Goal: Find specific page/section: Find specific page/section

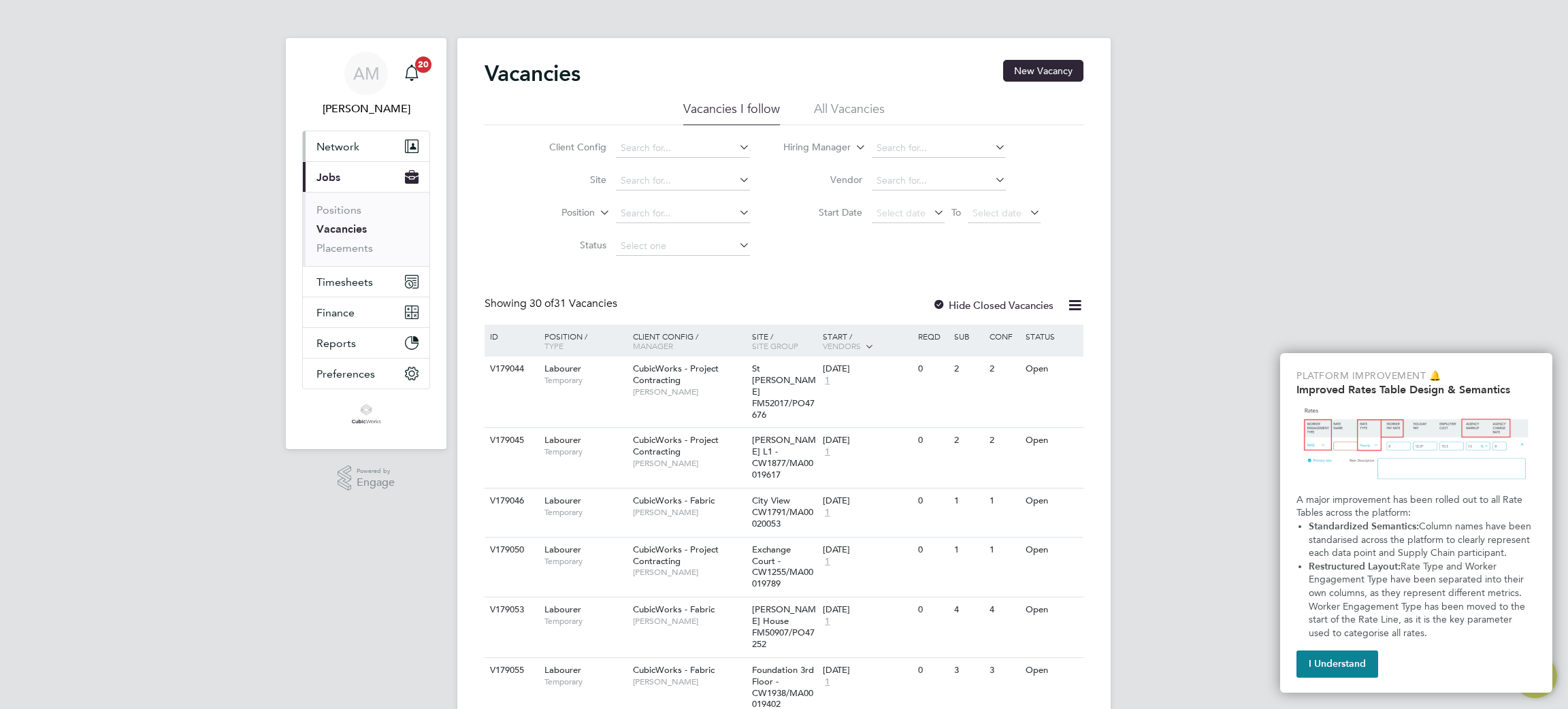
click at [352, 145] on span "Network" at bounding box center [338, 147] width 43 height 13
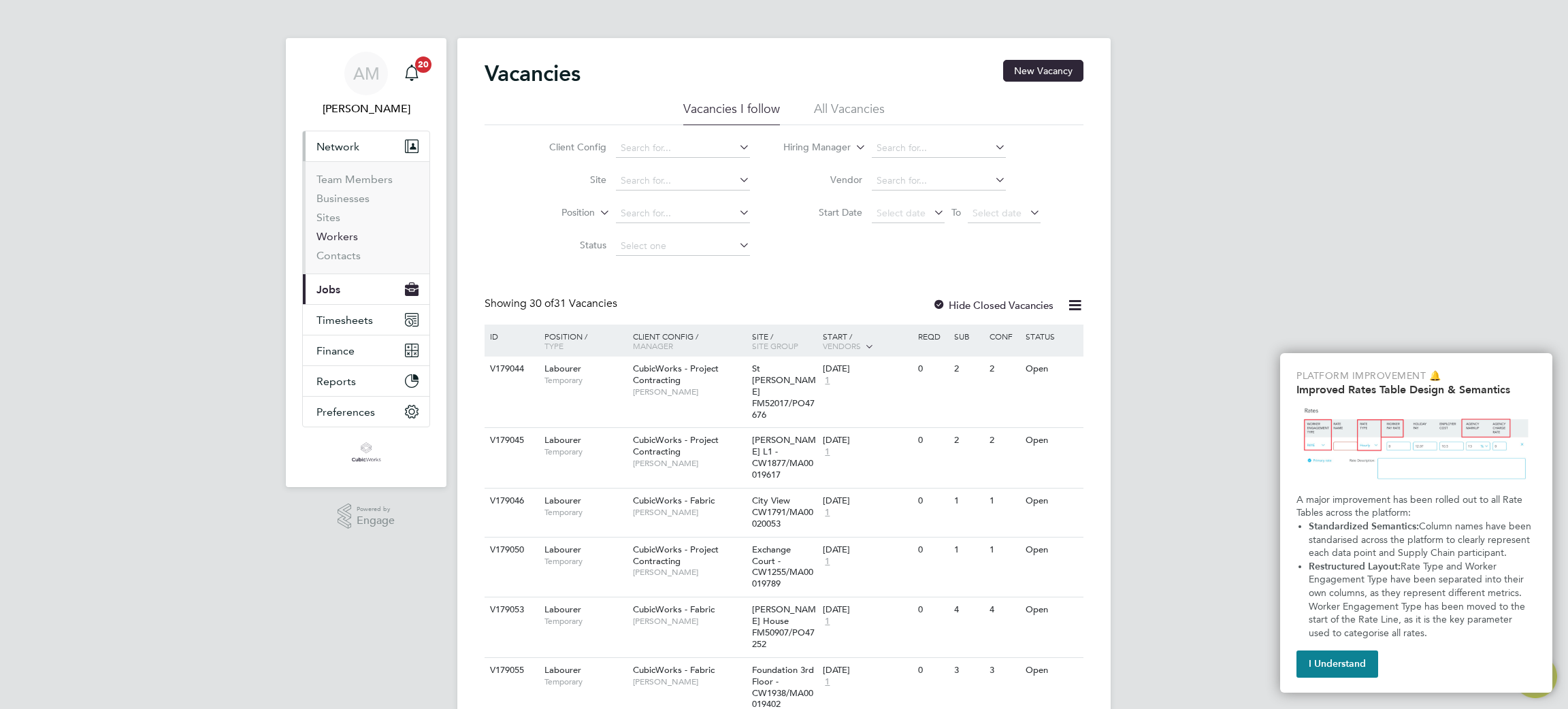
click at [350, 239] on link "Workers" at bounding box center [337, 236] width 42 height 13
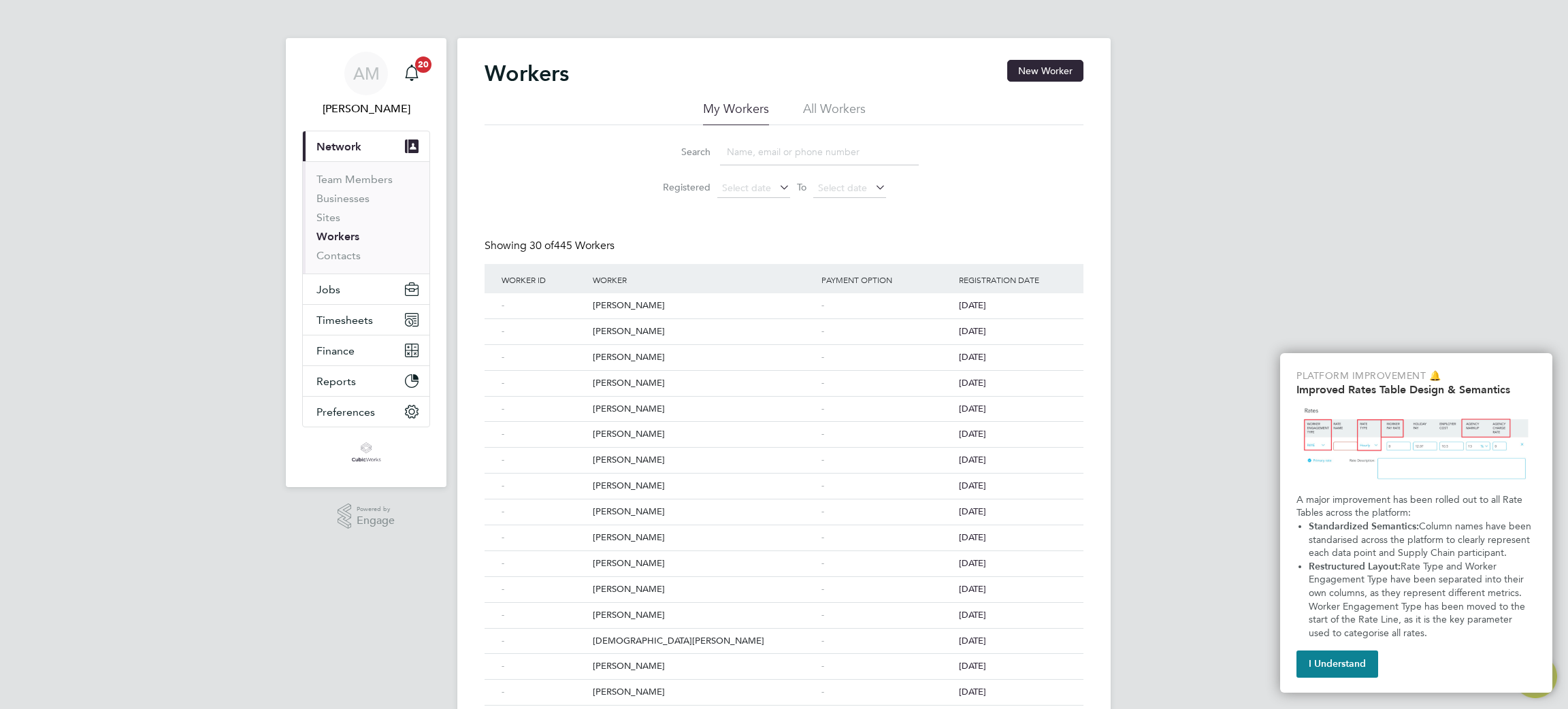
click at [771, 155] on input at bounding box center [819, 152] width 198 height 27
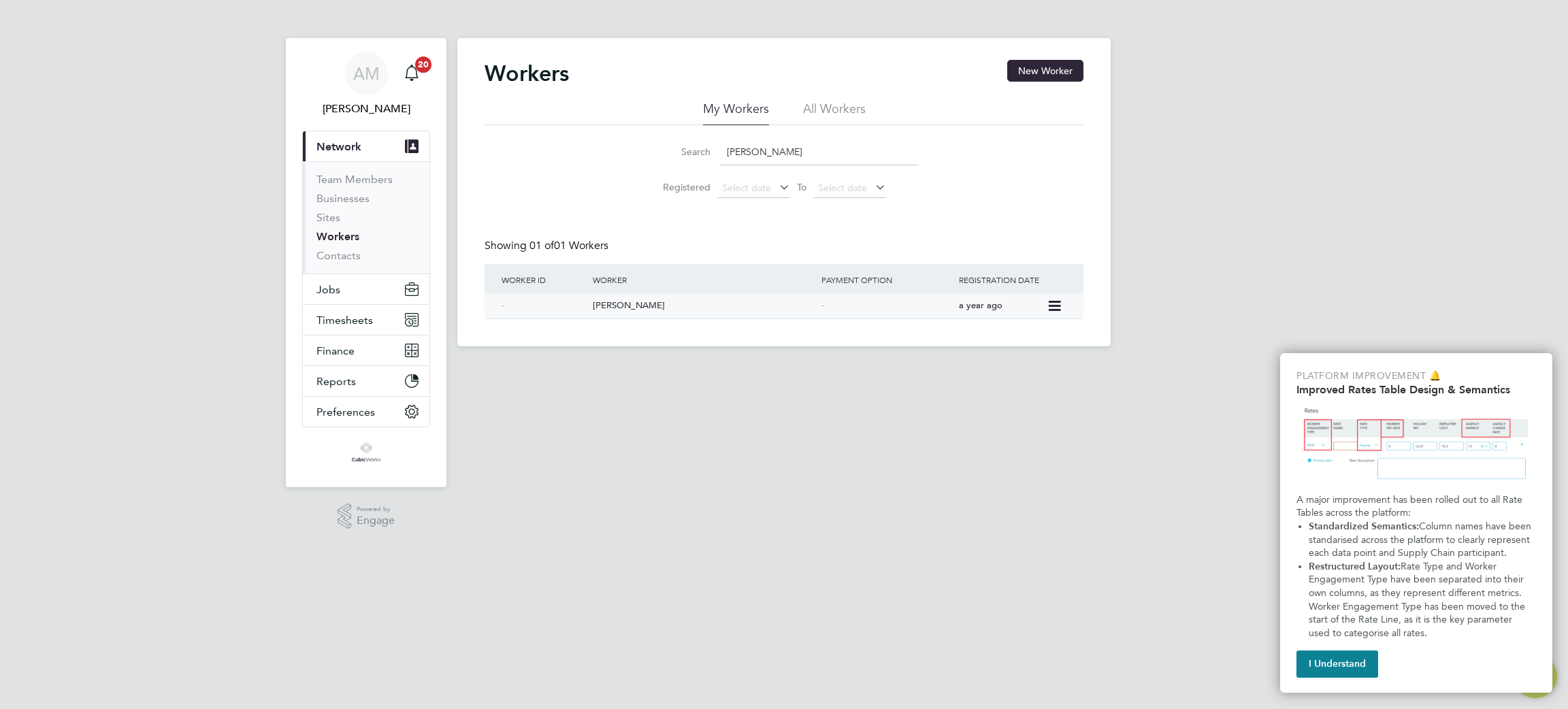
type input "[PERSON_NAME]"
click at [627, 299] on div "[PERSON_NAME]" at bounding box center [703, 305] width 228 height 25
click at [331, 255] on link "Contacts" at bounding box center [338, 255] width 44 height 13
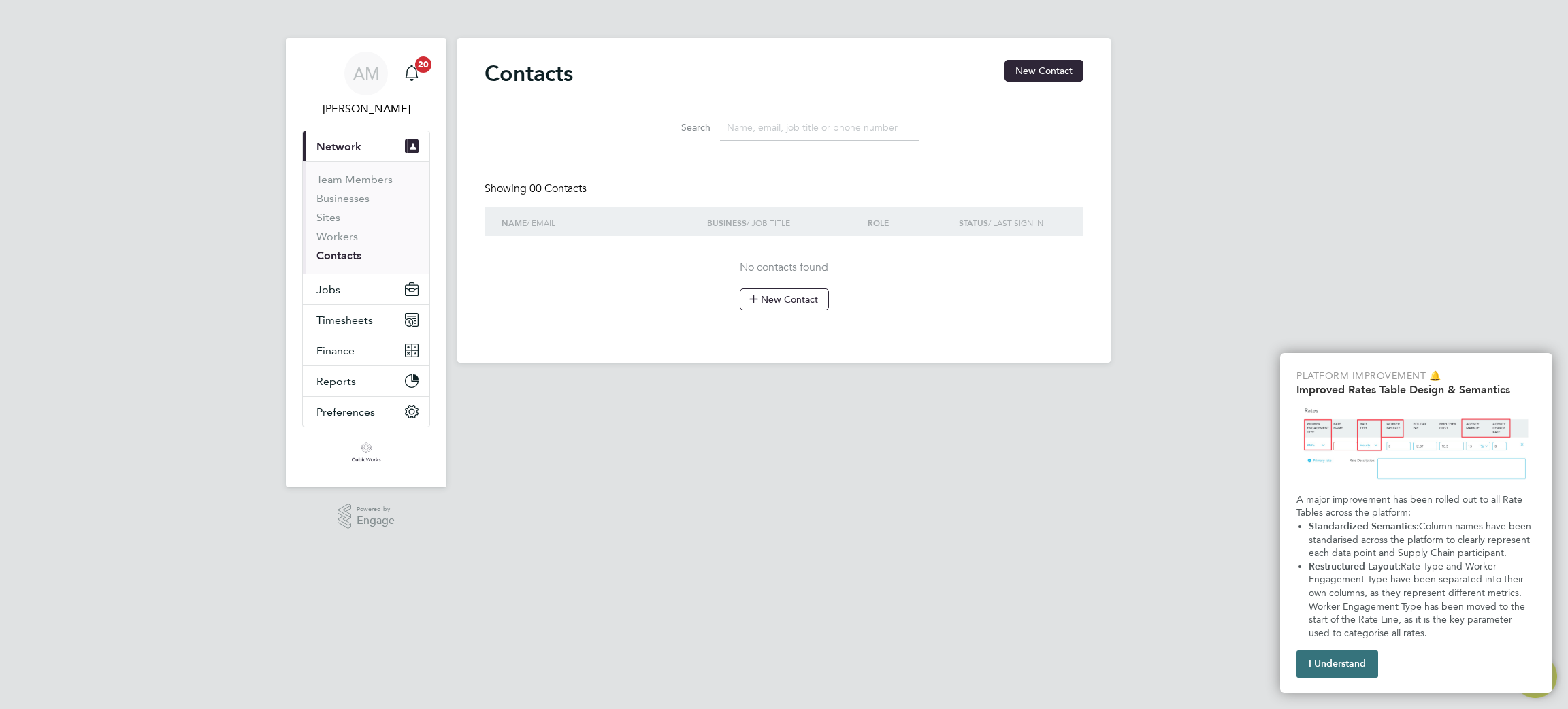
click at [1344, 663] on button "I Understand" at bounding box center [1337, 664] width 82 height 27
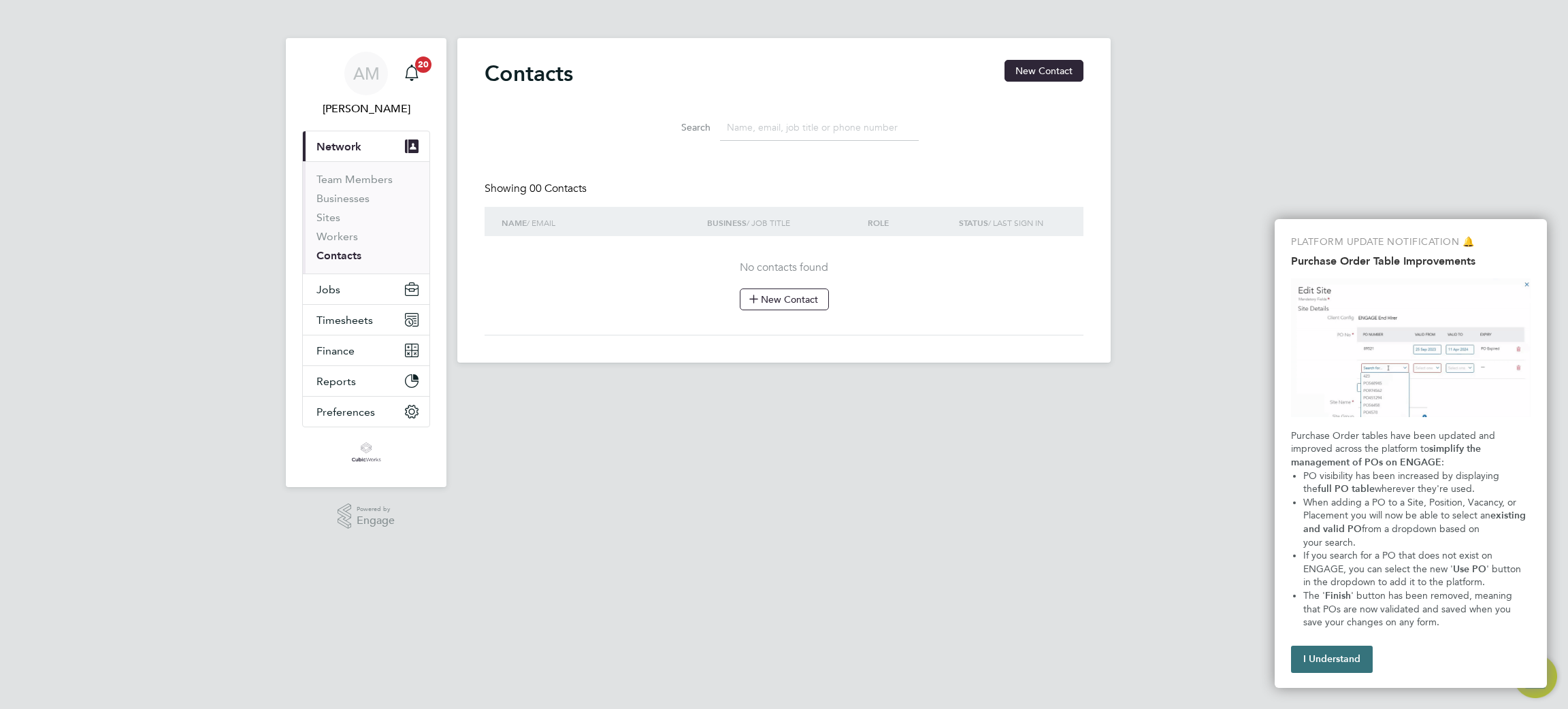
click at [1332, 661] on button "I Understand" at bounding box center [1332, 659] width 82 height 27
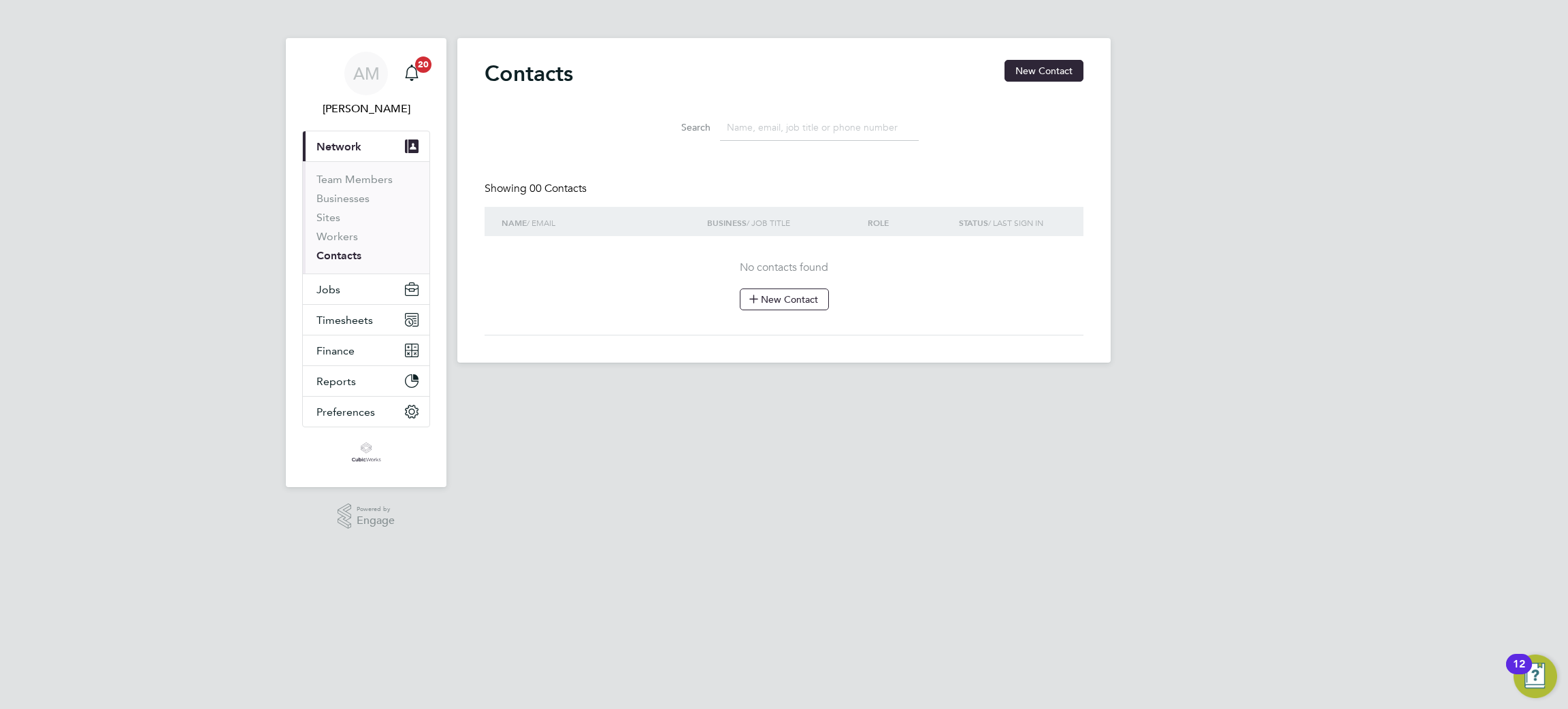
click at [1528, 672] on div "12" at bounding box center [1519, 664] width 26 height 20
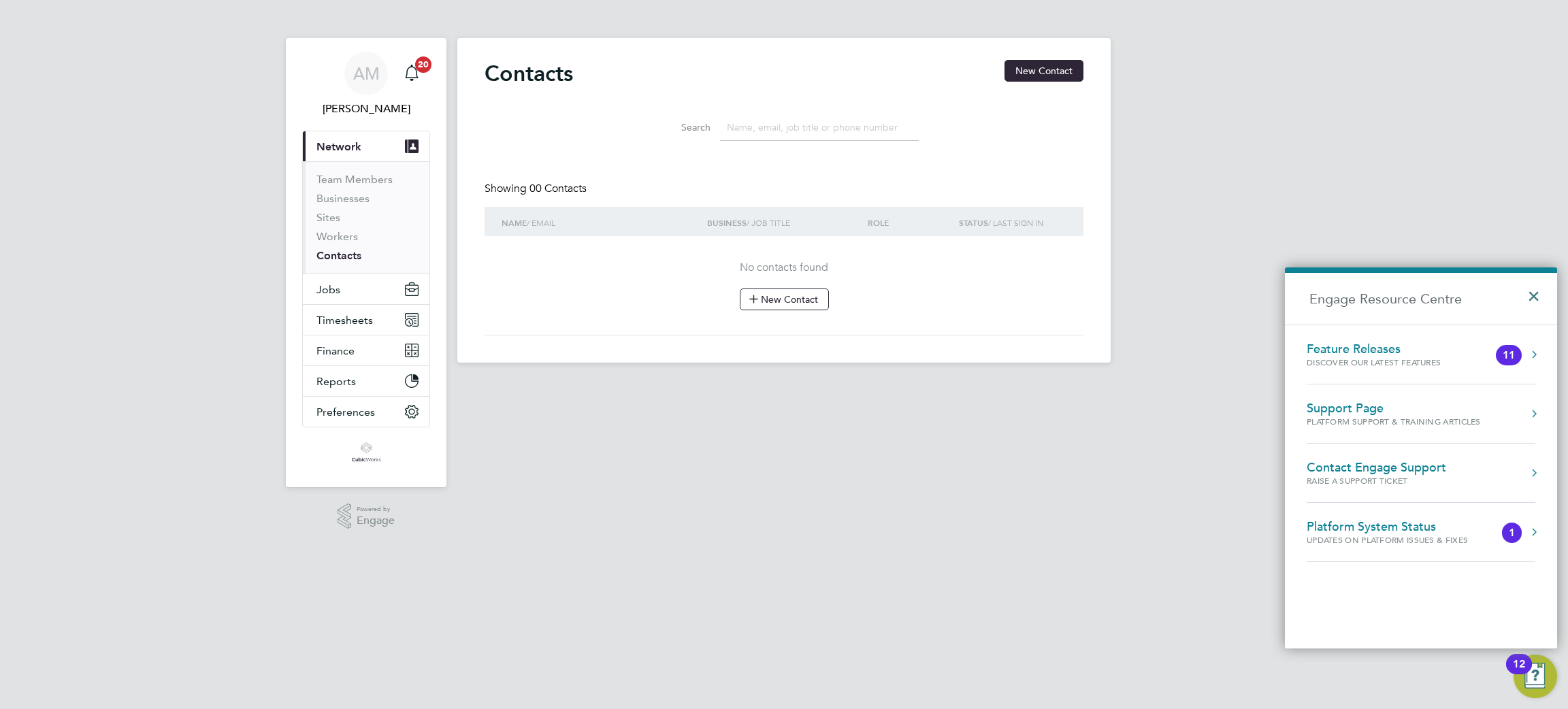
click at [1544, 289] on button "×" at bounding box center [1537, 292] width 20 height 30
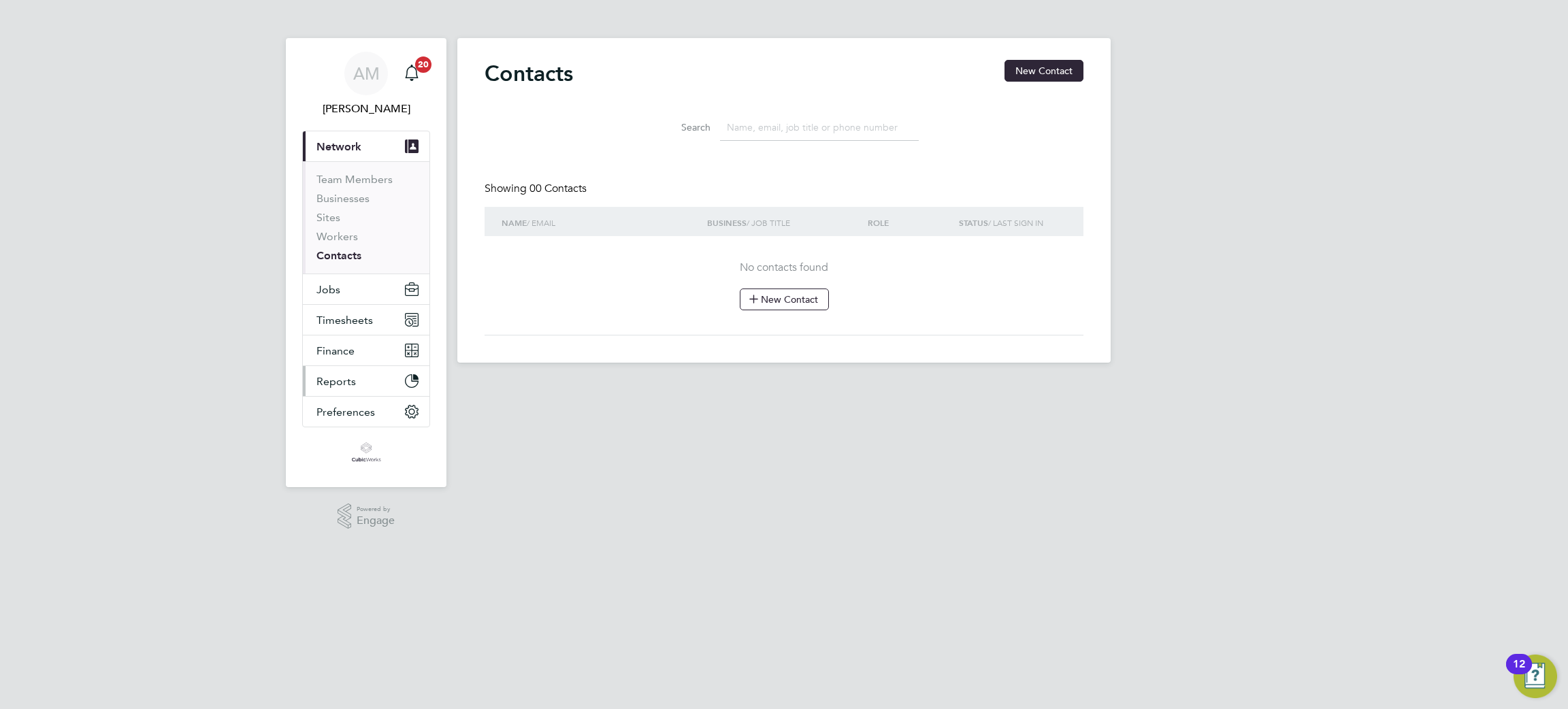
click at [344, 377] on span "Reports" at bounding box center [336, 381] width 40 height 13
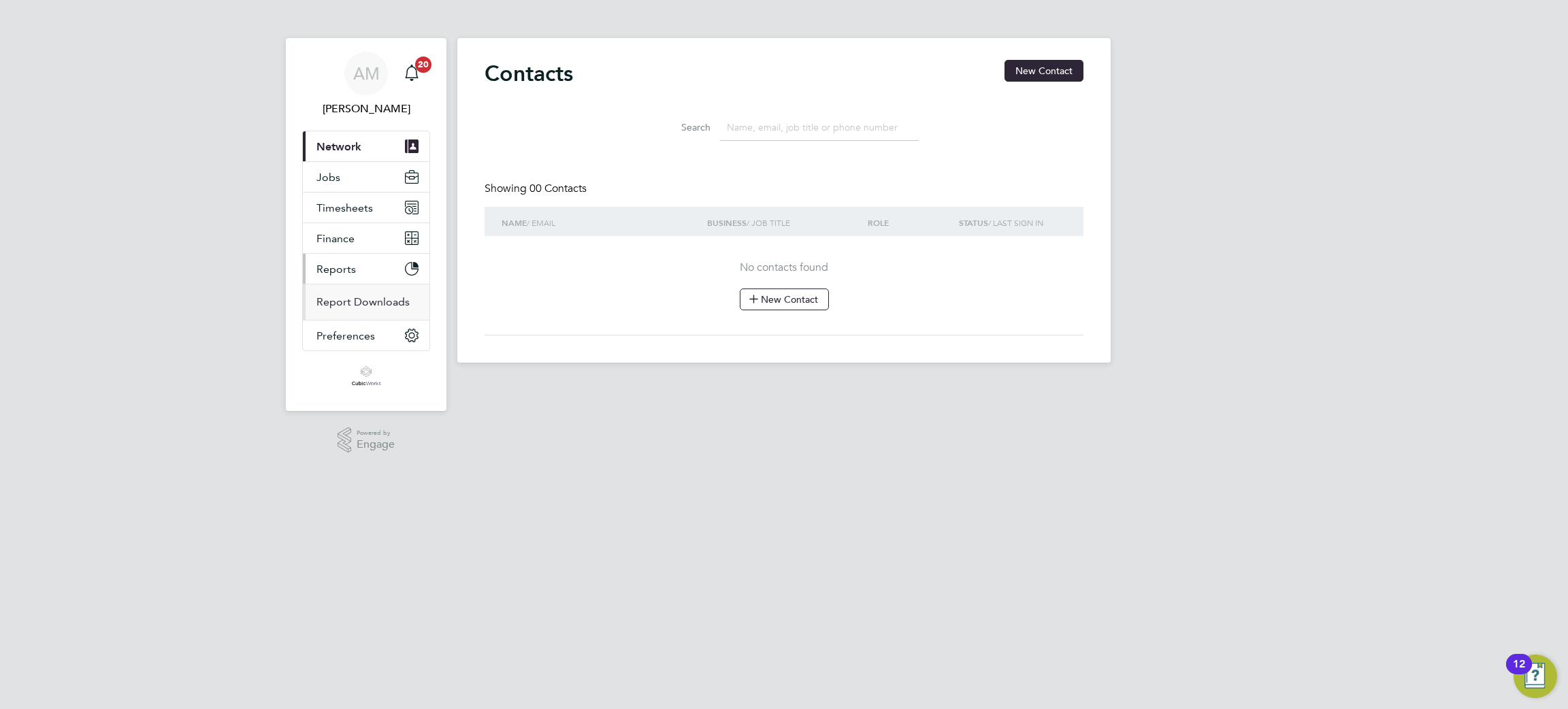
click at [353, 303] on link "Report Downloads" at bounding box center [363, 301] width 93 height 13
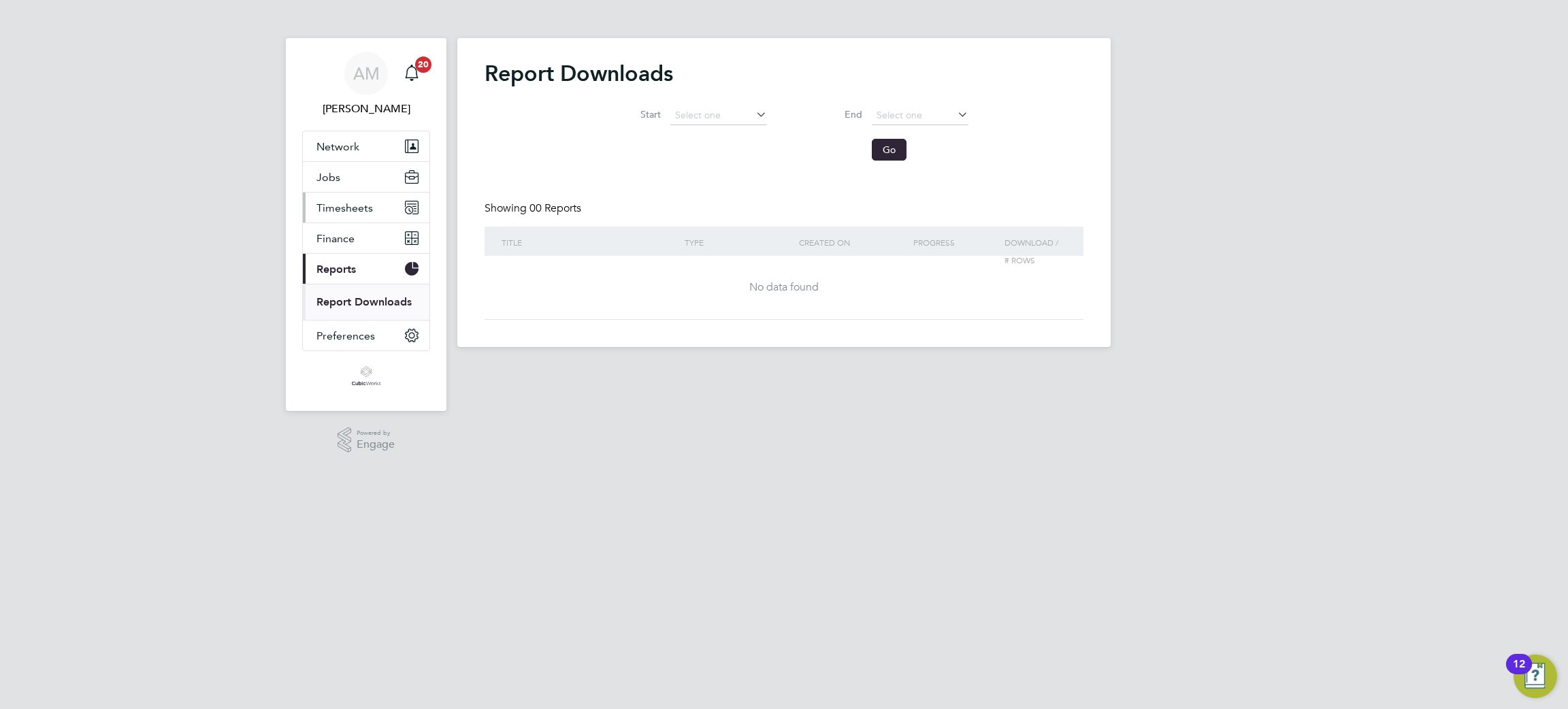
click at [334, 206] on span "Timesheets" at bounding box center [344, 207] width 57 height 13
click at [345, 261] on link "Expenses" at bounding box center [340, 259] width 46 height 13
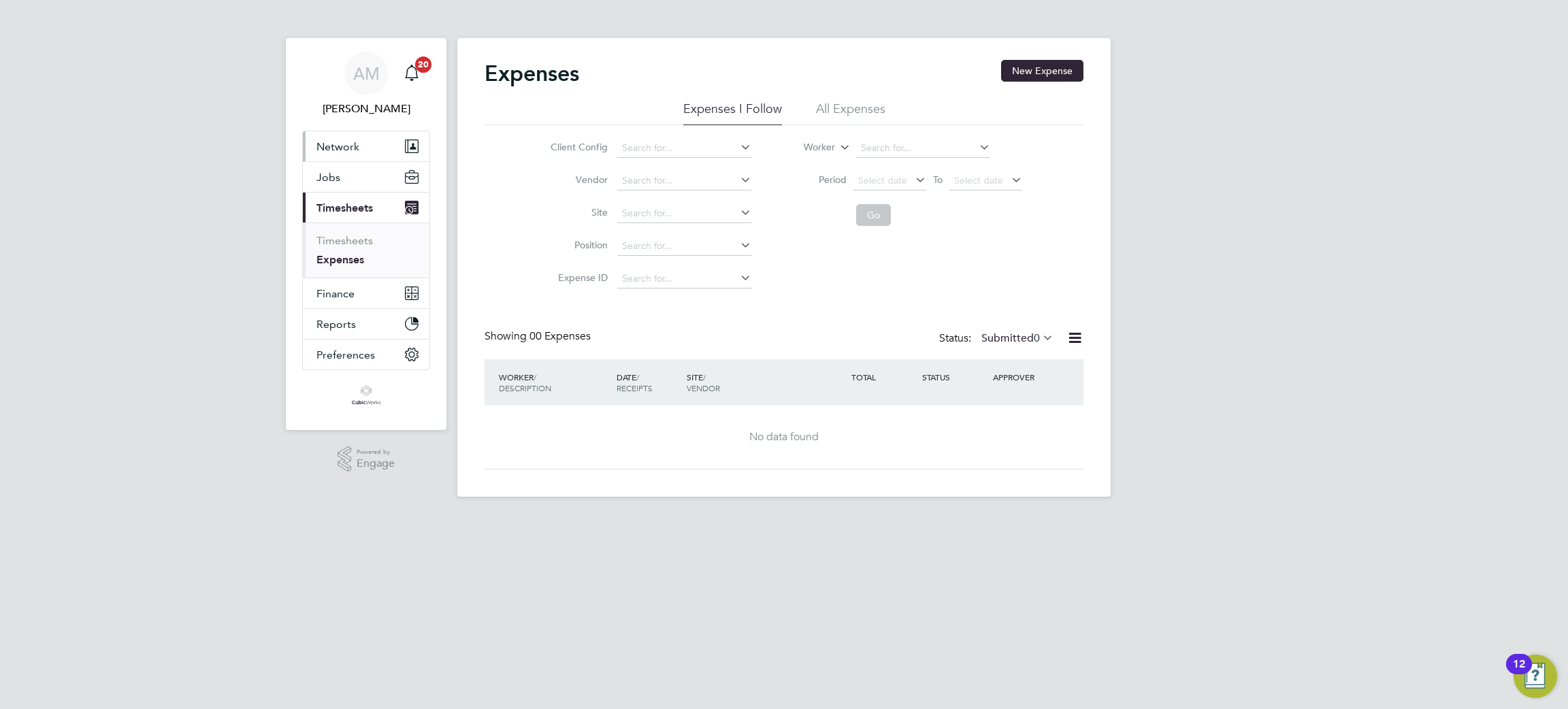
click at [353, 147] on span "Network" at bounding box center [338, 147] width 43 height 13
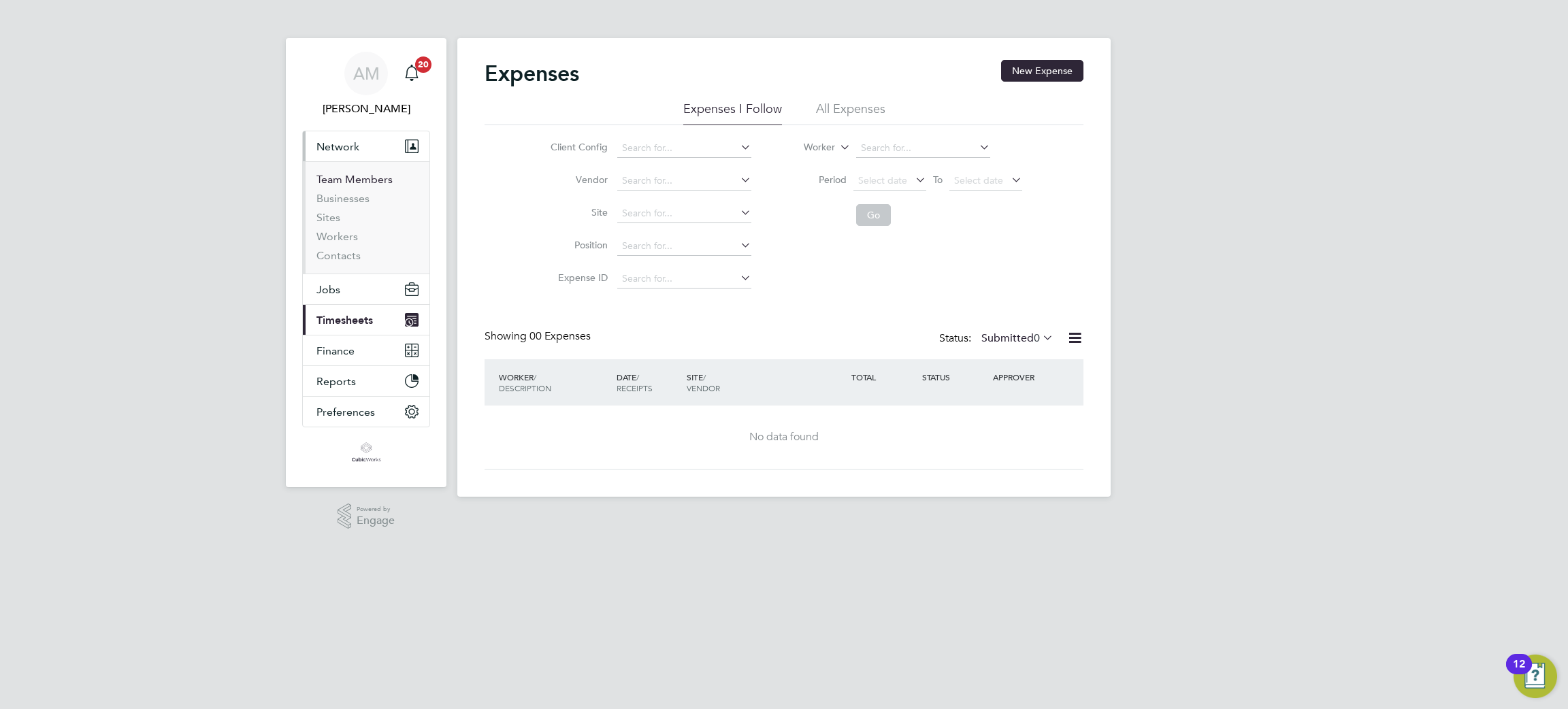
click at [358, 181] on link "Team Members" at bounding box center [355, 179] width 76 height 13
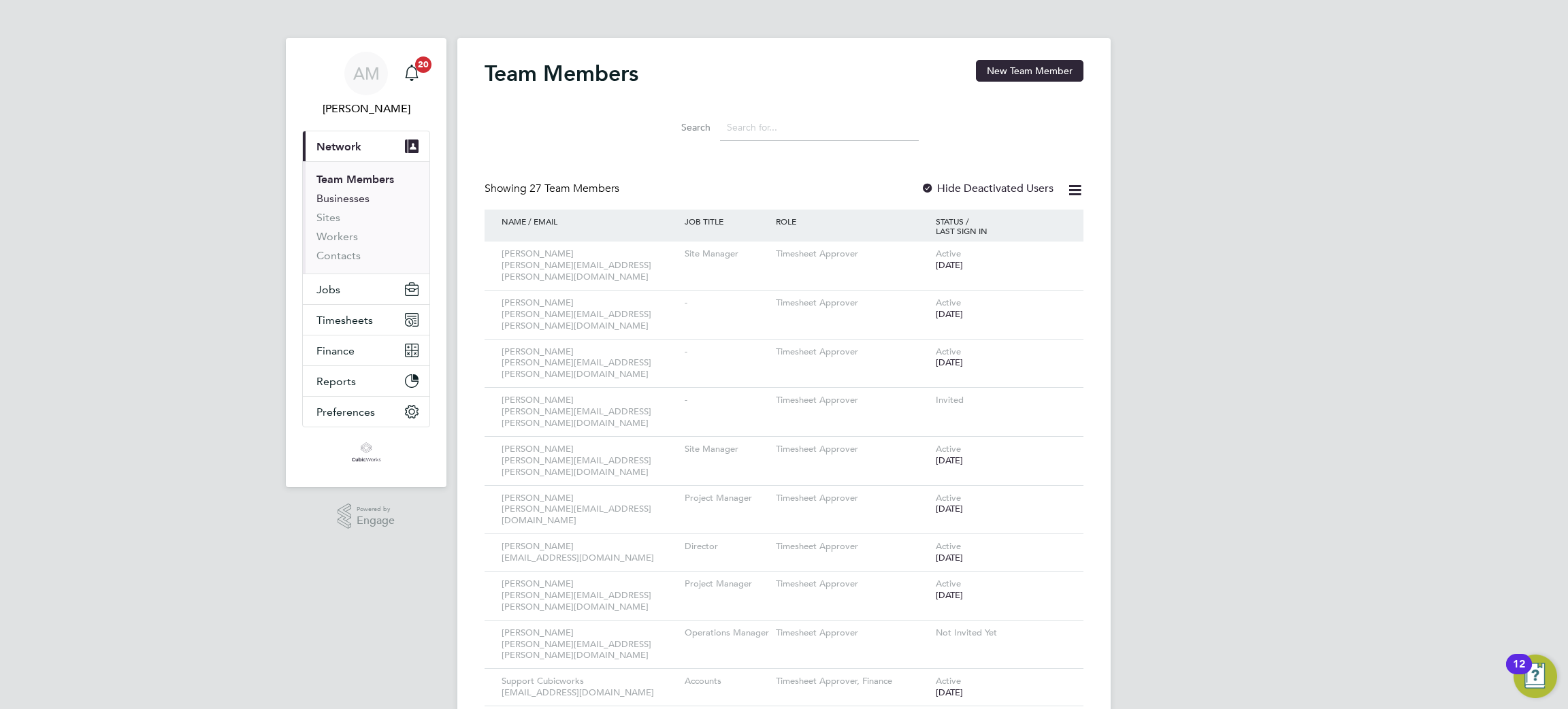
click at [344, 202] on link "Businesses" at bounding box center [343, 198] width 53 height 13
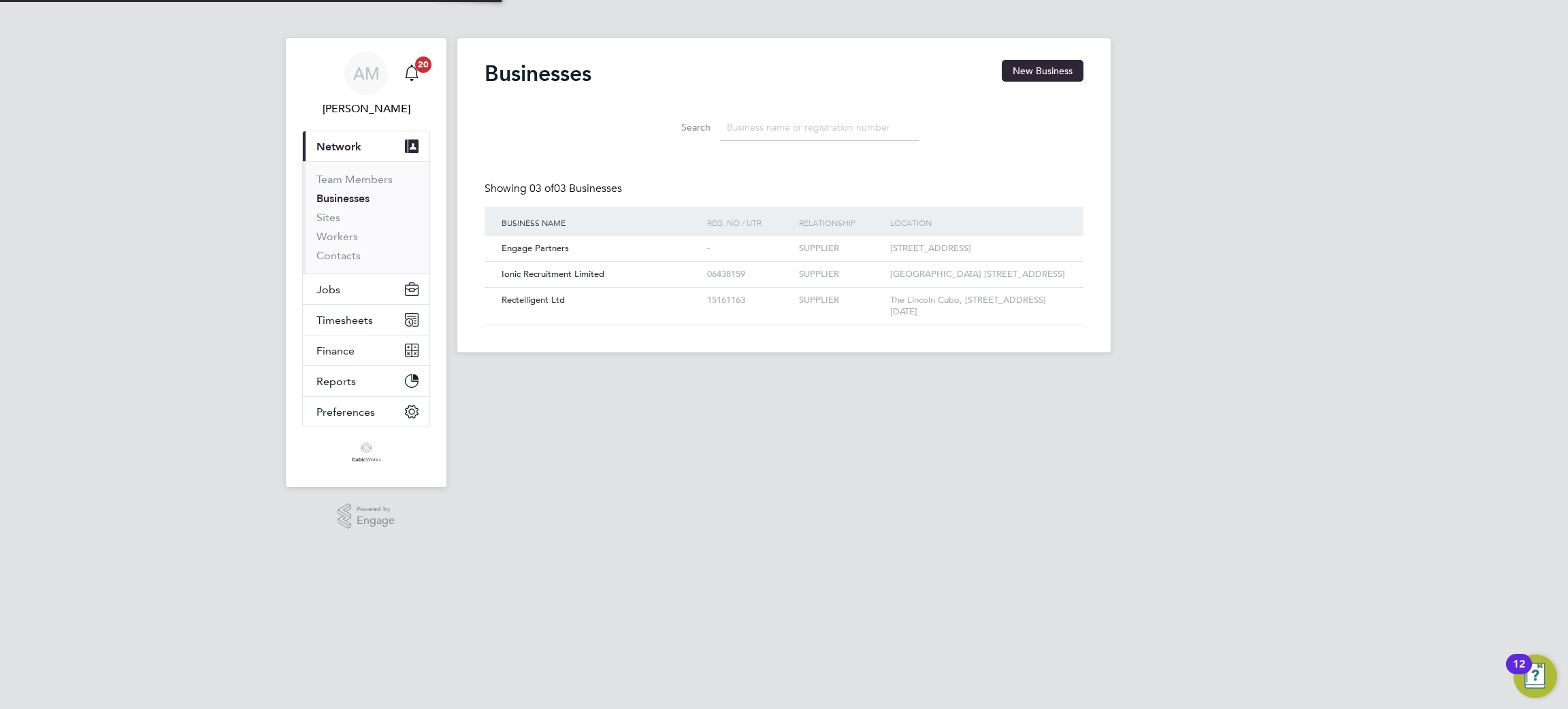
scroll to position [25, 206]
click at [319, 257] on link "Contacts" at bounding box center [338, 255] width 44 height 13
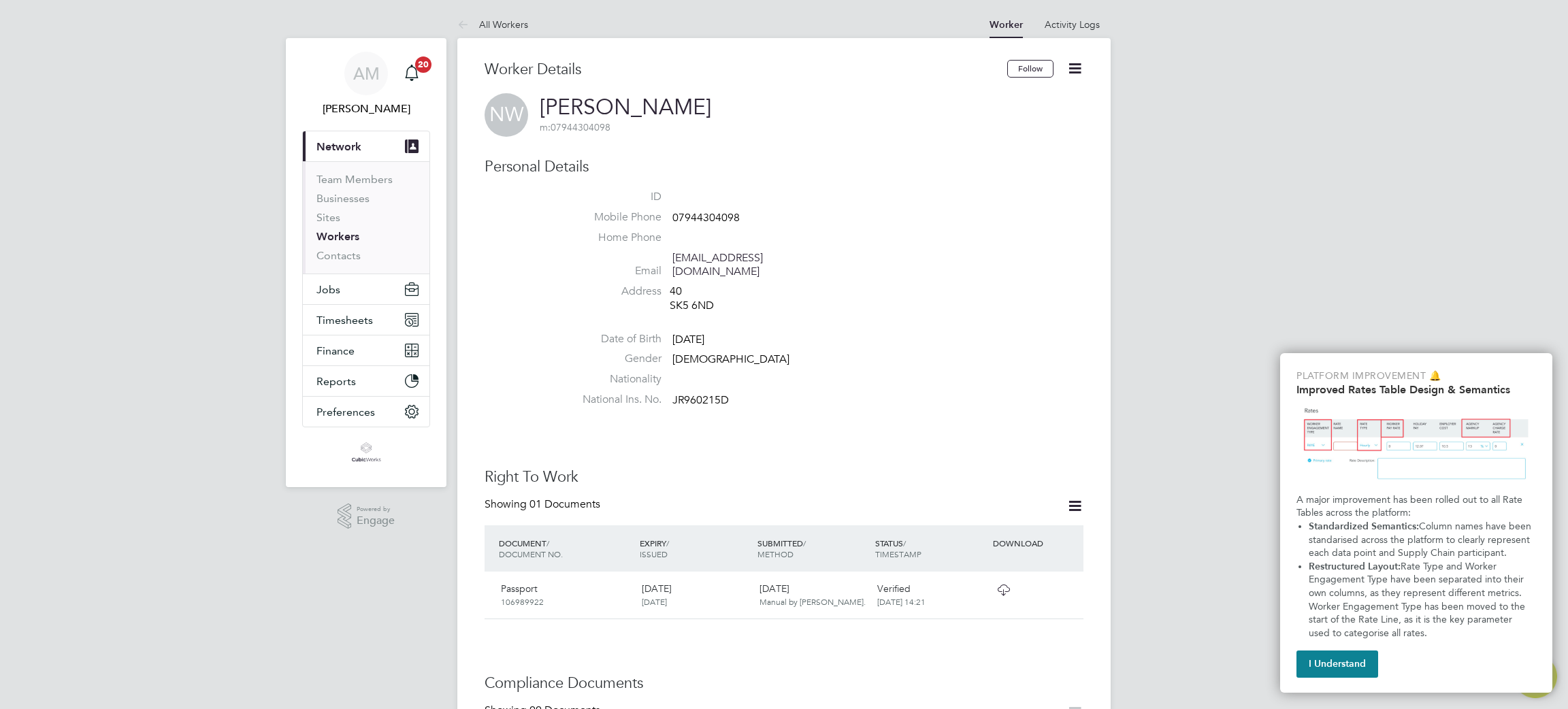
click at [1074, 69] on icon at bounding box center [1075, 68] width 17 height 17
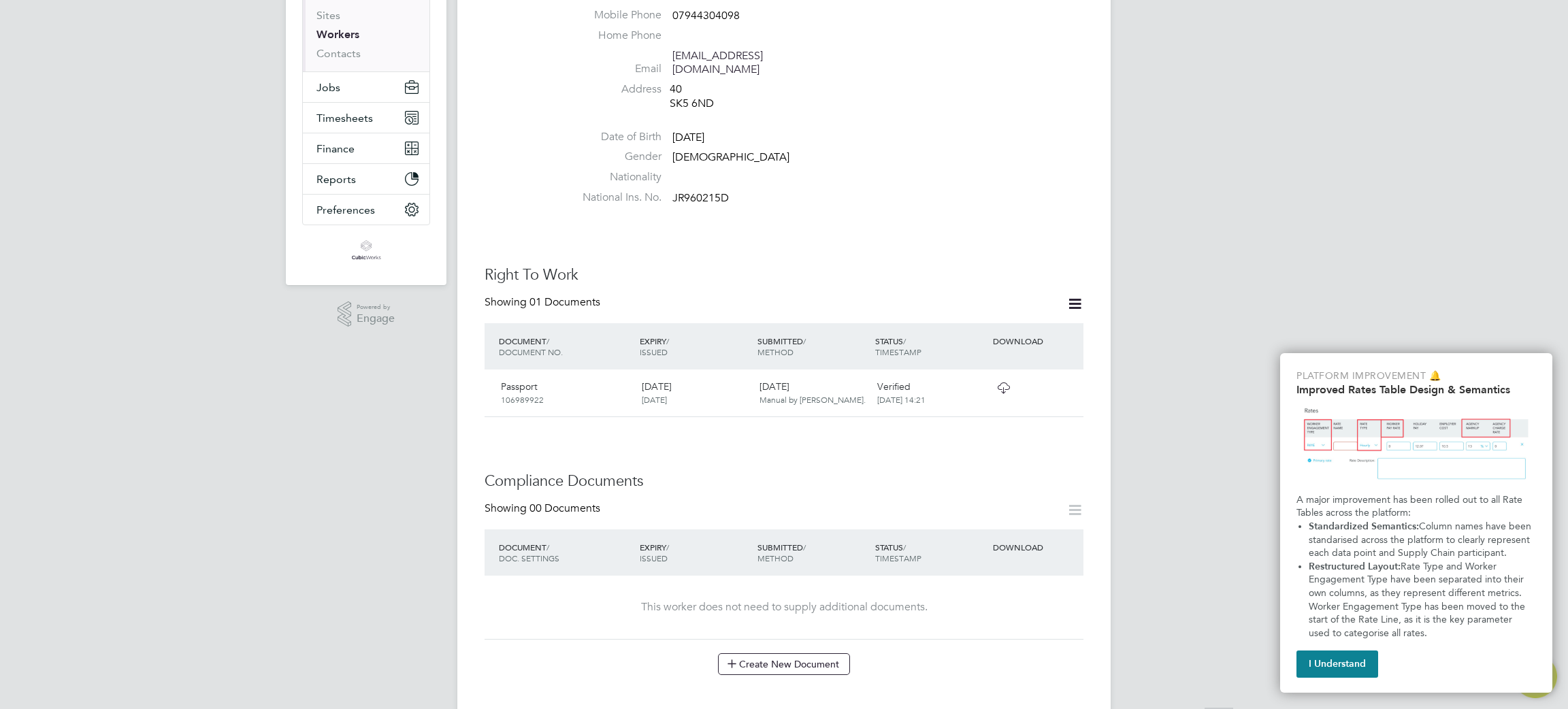
scroll to position [204, 0]
click at [756, 532] on div "SUBMITTED / METHOD" at bounding box center [813, 550] width 118 height 35
click at [1083, 500] on icon at bounding box center [1075, 507] width 17 height 17
click at [1072, 499] on icon at bounding box center [1075, 507] width 17 height 17
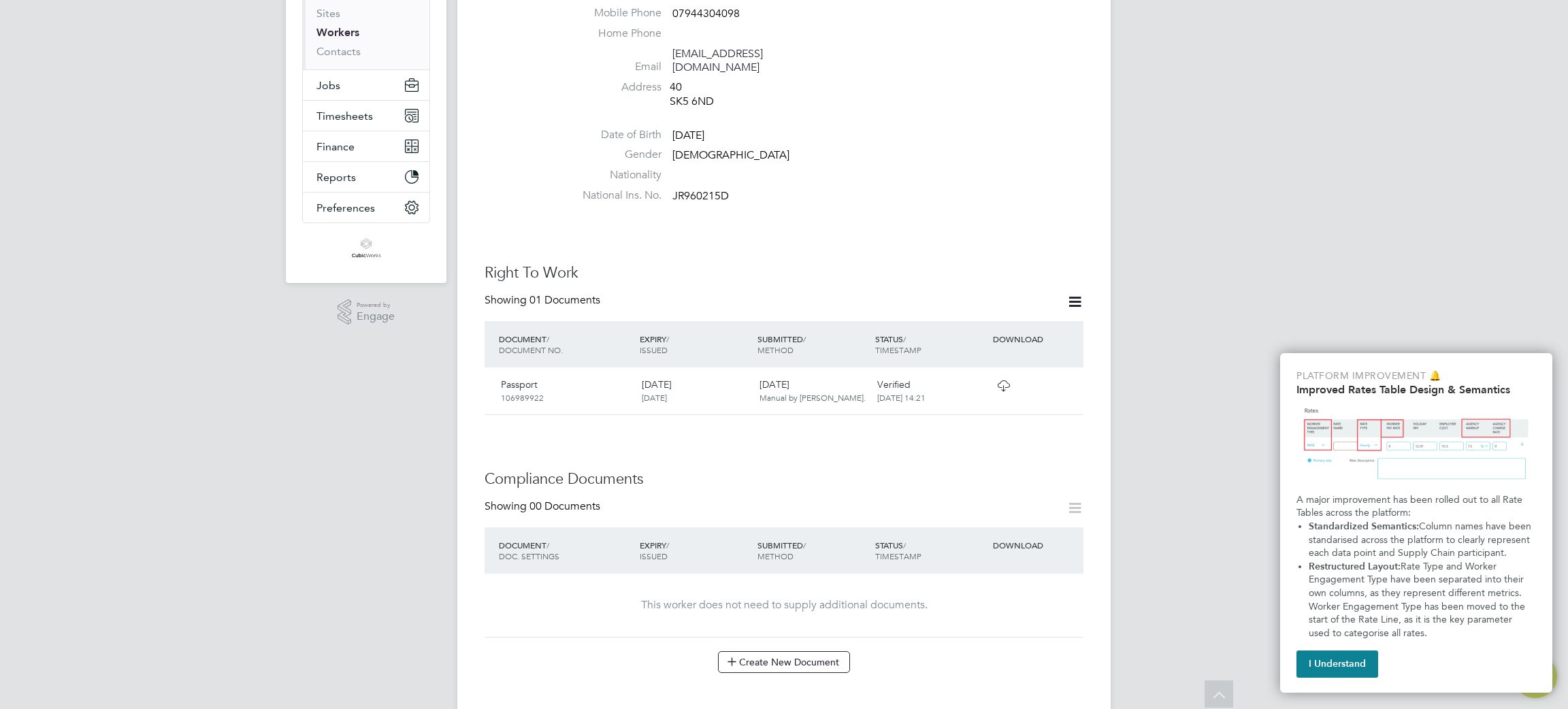
click at [1012, 532] on div "DOWNLOAD" at bounding box center [1037, 545] width 94 height 25
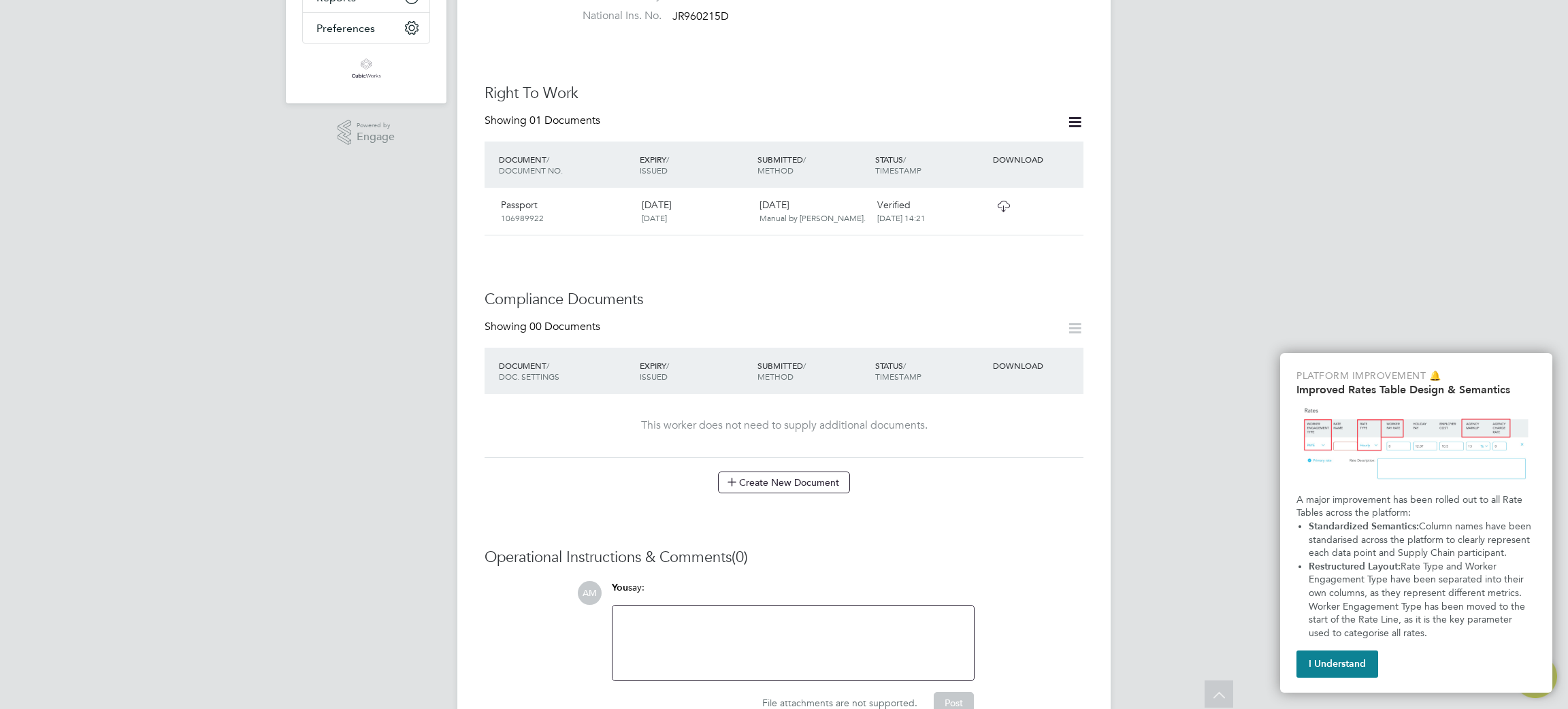
scroll to position [444, 0]
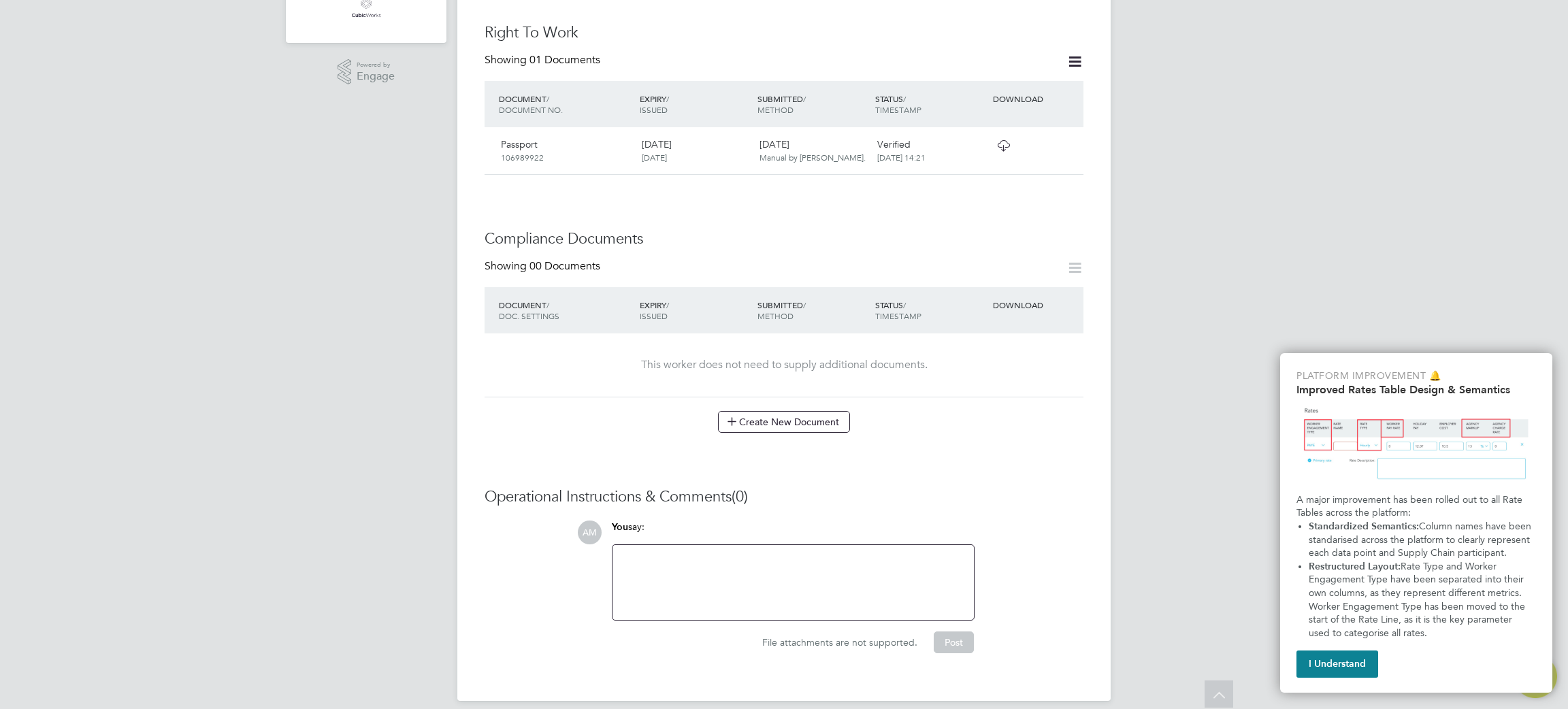
click at [761, 310] on span "METHOD" at bounding box center [775, 316] width 36 height 11
click at [546, 292] on div "DOCUMENT / DOC. SETTINGS" at bounding box center [565, 310] width 141 height 35
click at [1074, 259] on icon at bounding box center [1075, 267] width 17 height 17
click at [1002, 140] on icon at bounding box center [1003, 146] width 17 height 11
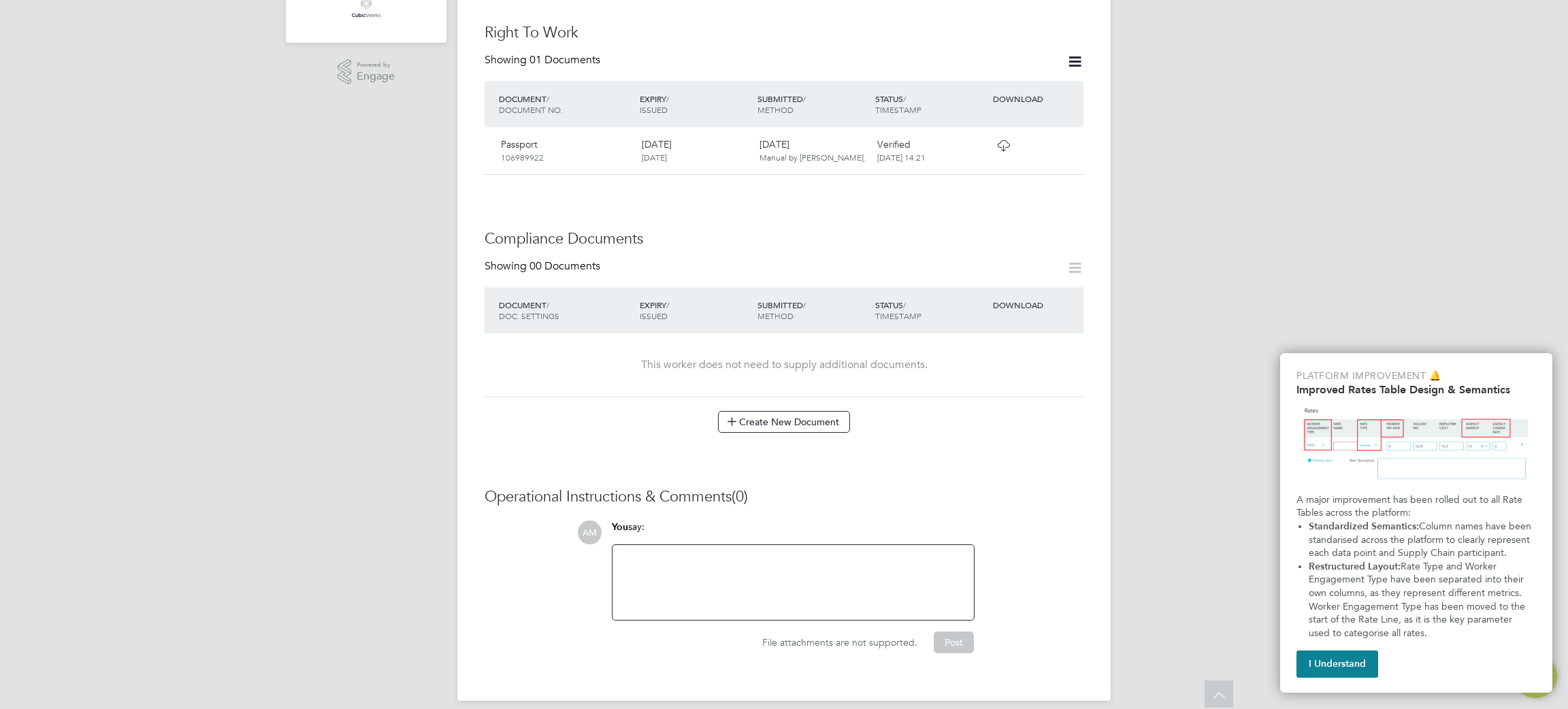
click at [505, 152] on span "106989922" at bounding box center [522, 157] width 43 height 11
click at [997, 140] on icon at bounding box center [1003, 146] width 17 height 11
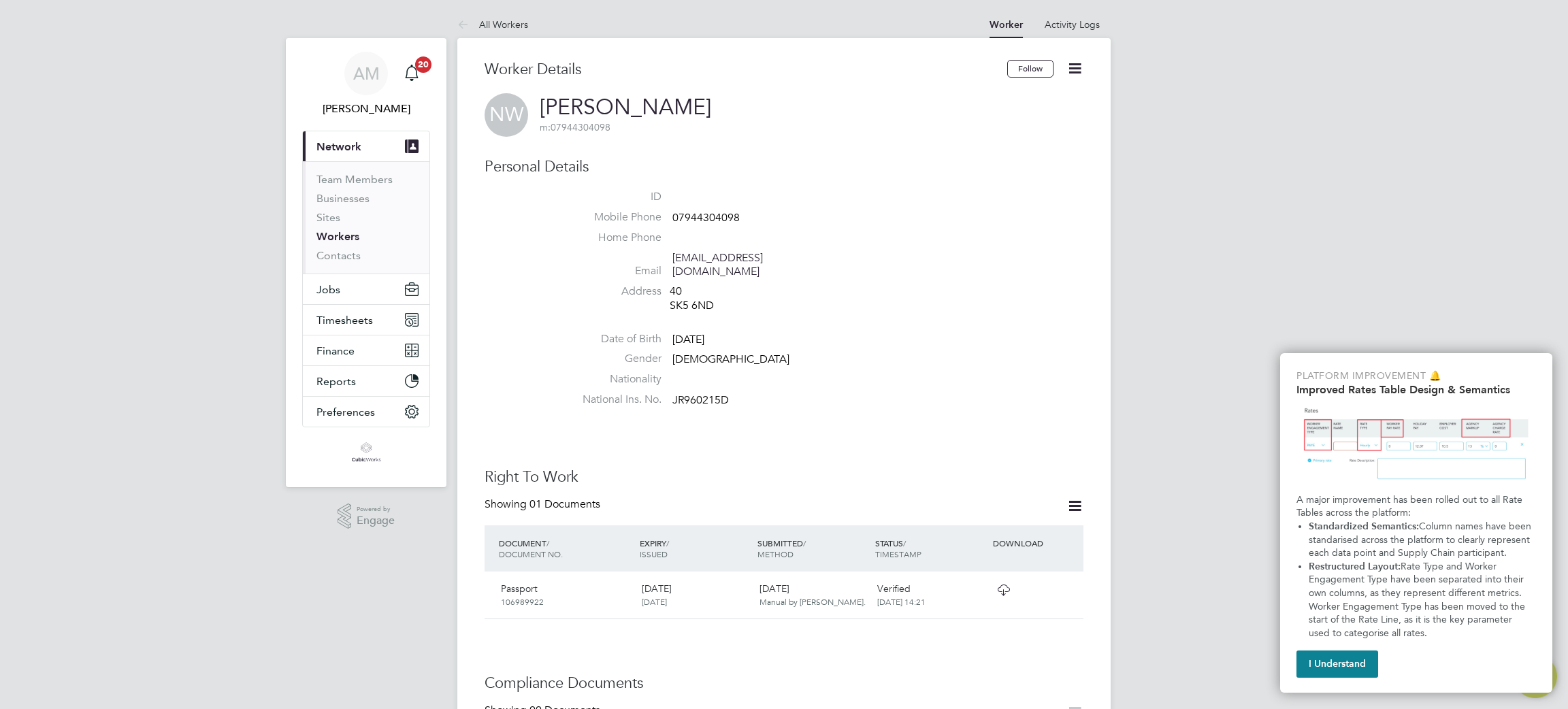
click at [515, 172] on h3 "Personal Details" at bounding box center [784, 167] width 599 height 20
click at [1080, 67] on icon at bounding box center [1075, 68] width 17 height 17
click at [554, 125] on span "m: 07944304098" at bounding box center [575, 127] width 71 height 12
click at [528, 497] on div "Showing 01 Documents" at bounding box center [544, 504] width 119 height 14
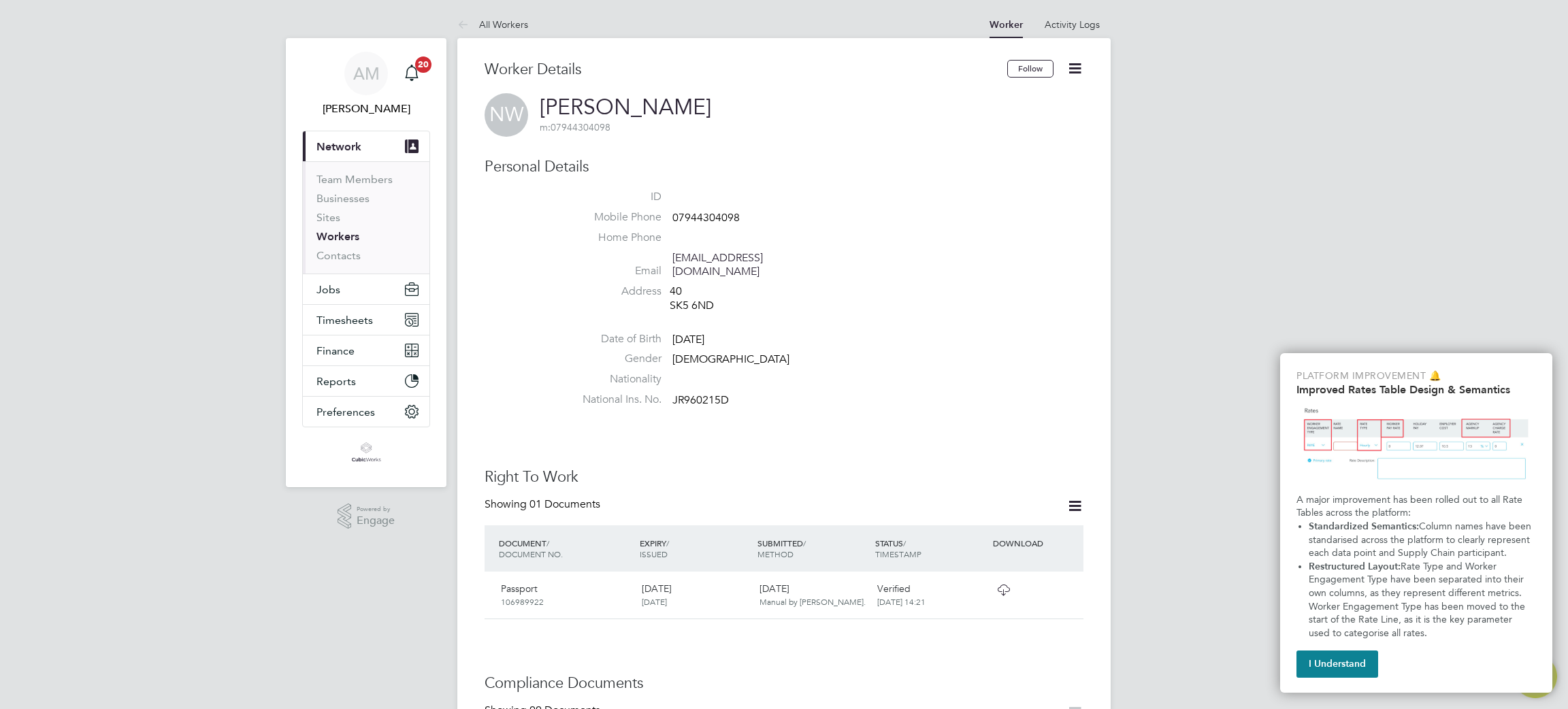
click at [533, 548] on span "DOCUMENT NO." at bounding box center [531, 554] width 64 height 11
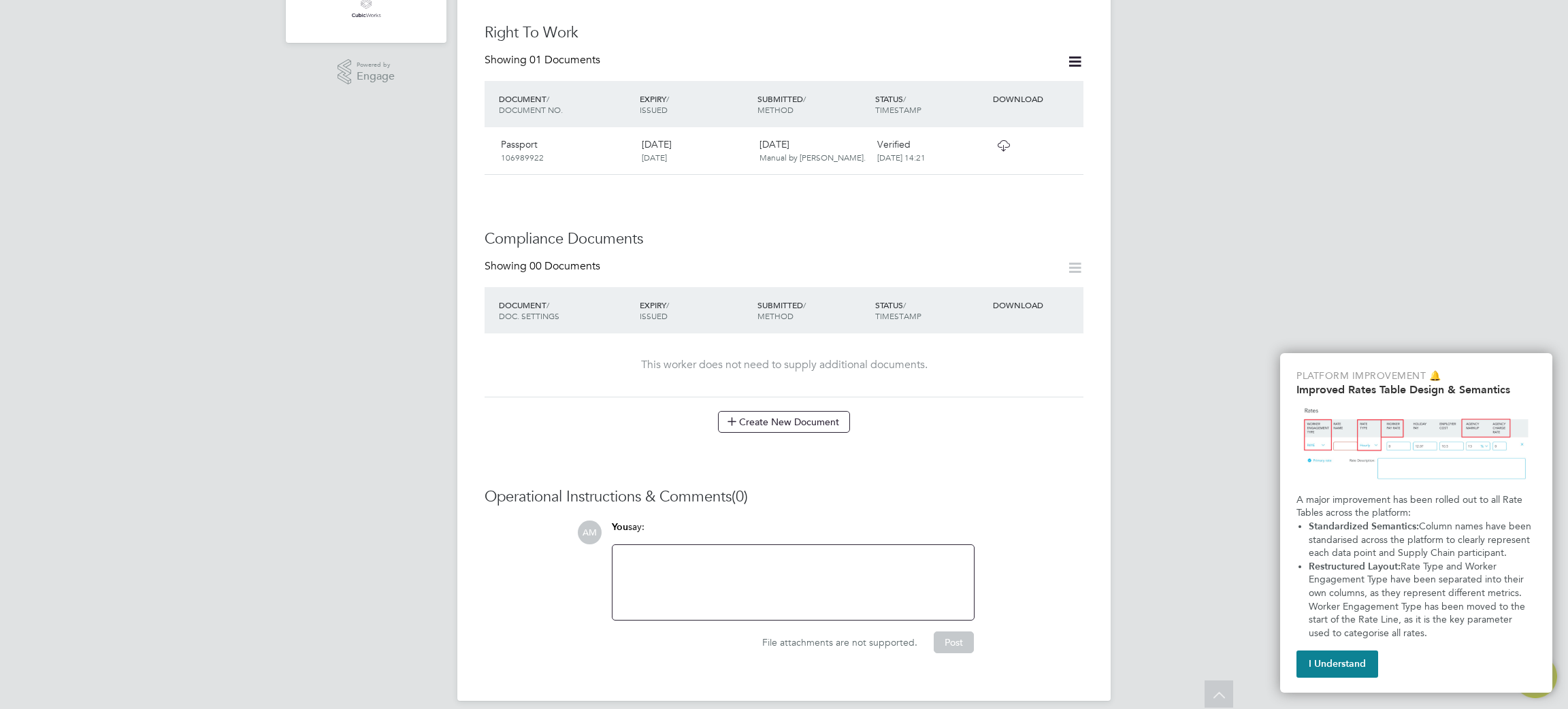
scroll to position [36, 0]
